Goal: Task Accomplishment & Management: Manage account settings

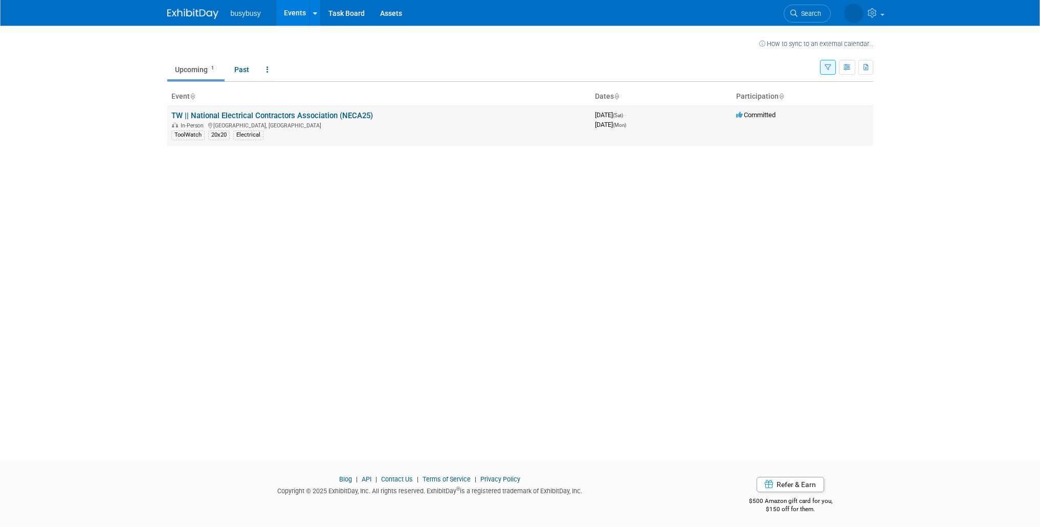
click at [203, 116] on link "TW || National Electrical Contractors Association (NECA25)" at bounding box center [272, 115] width 202 height 9
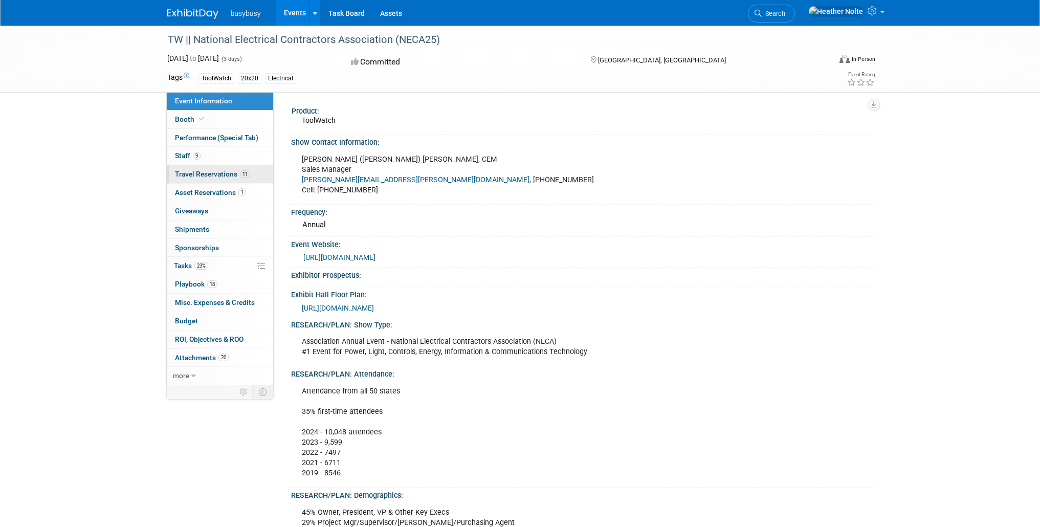
click at [217, 172] on span "Travel Reservations 11" at bounding box center [212, 174] width 75 height 8
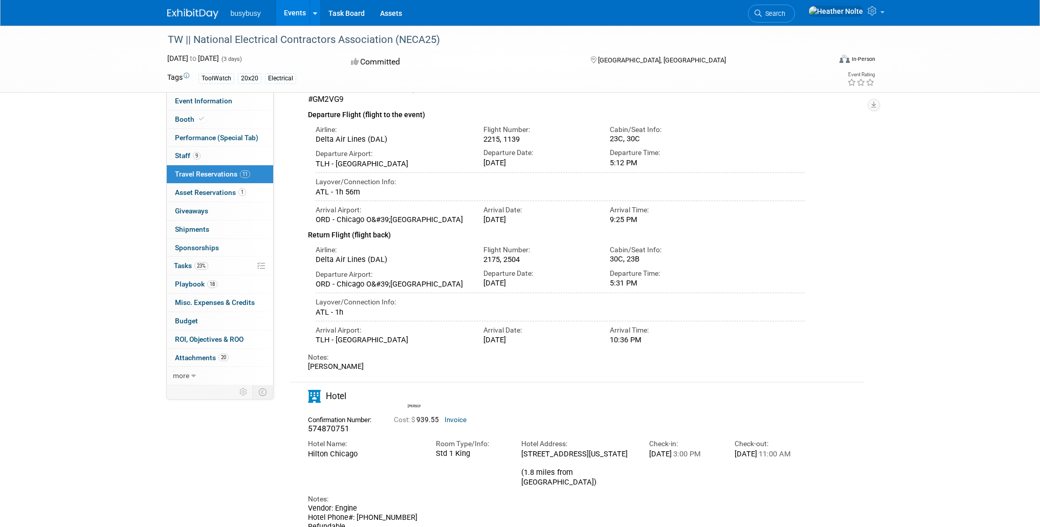
scroll to position [580, 0]
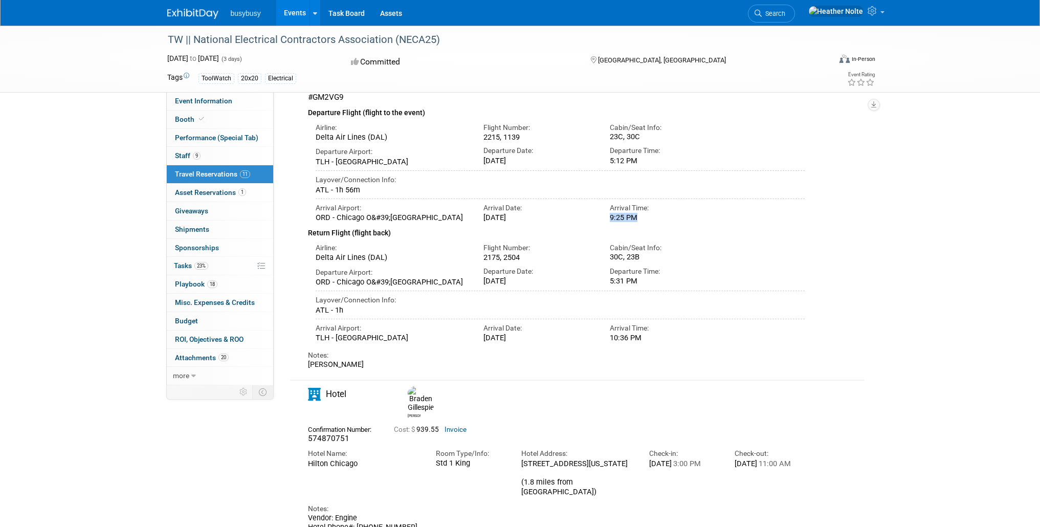
drag, startPoint x: 606, startPoint y: 240, endPoint x: 690, endPoint y: 244, distance: 84.0
click at [690, 223] on div "Arrival Time: 9:25 PM" at bounding box center [665, 211] width 126 height 24
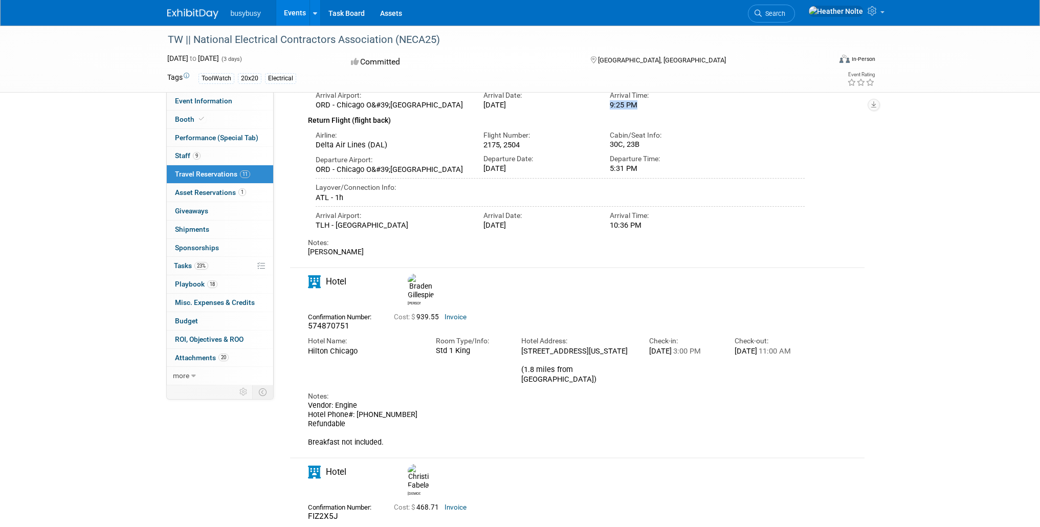
scroll to position [706, 0]
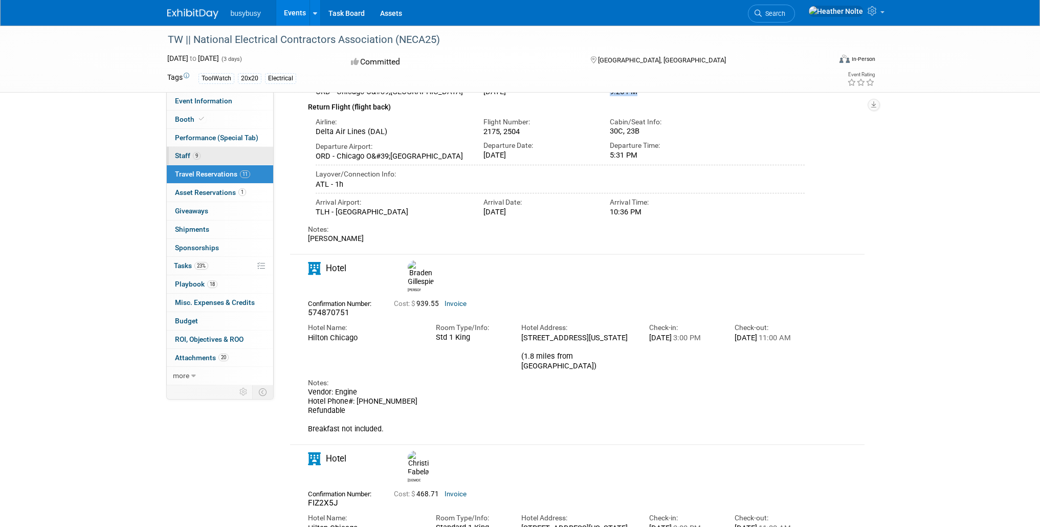
click at [189, 151] on span "Staff 9" at bounding box center [188, 155] width 26 height 8
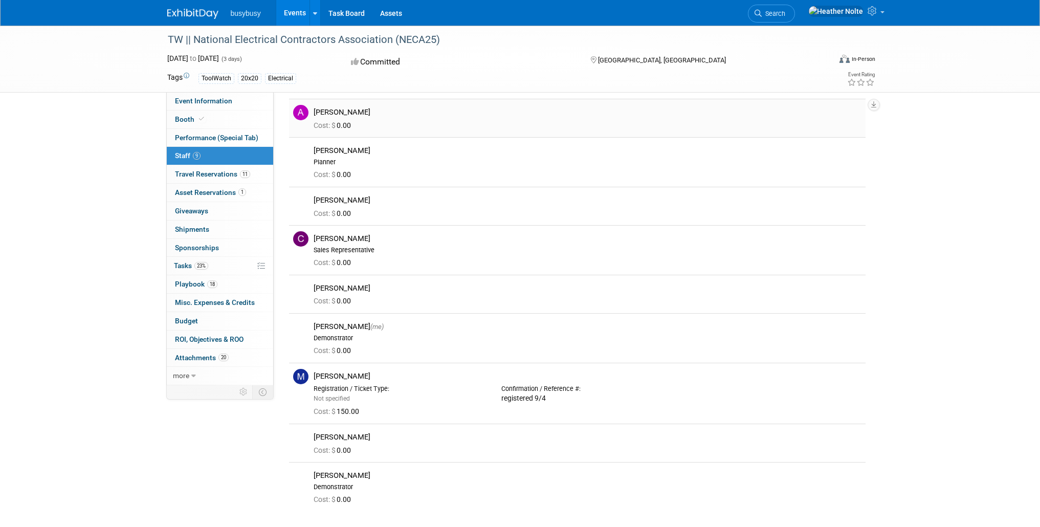
scroll to position [32, 0]
